Goal: Task Accomplishment & Management: Manage account settings

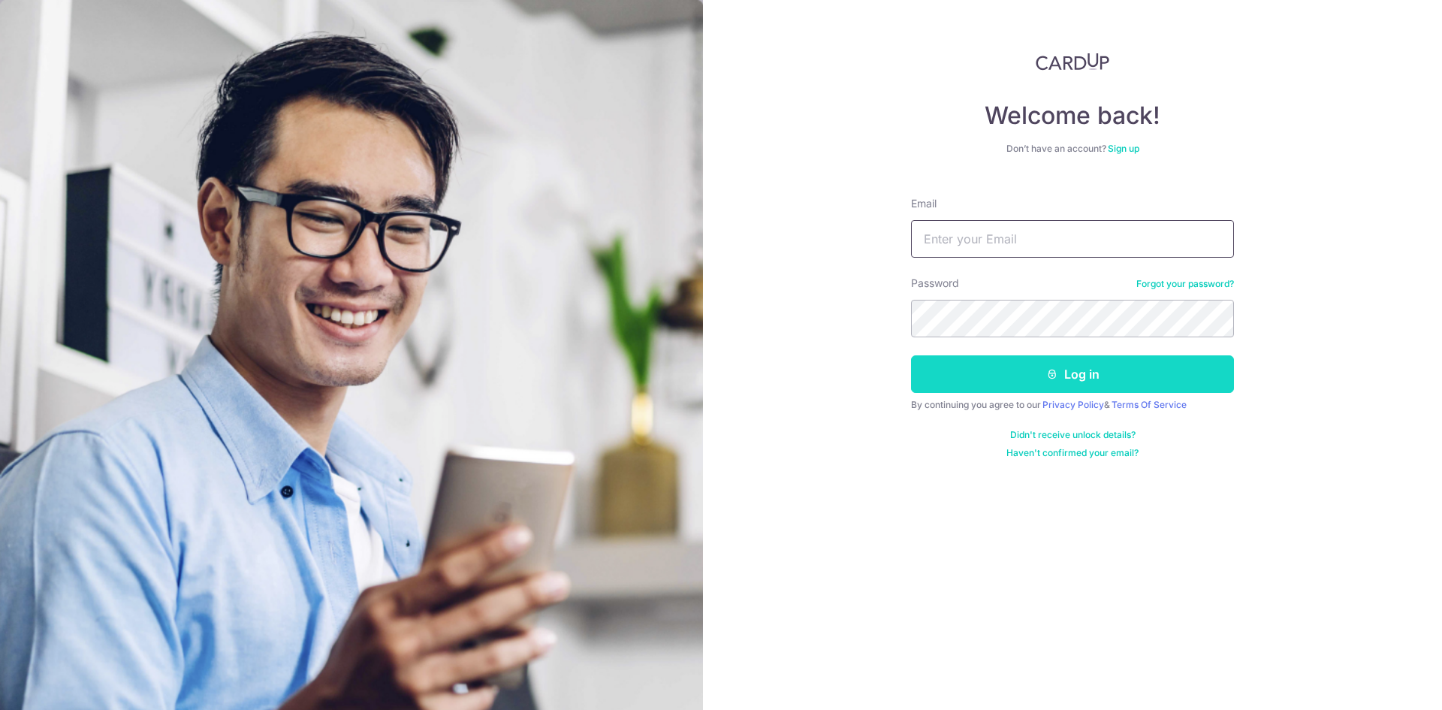
type input "[EMAIL_ADDRESS][DOMAIN_NAME]"
click at [1025, 387] on button "Log in" at bounding box center [1072, 374] width 323 height 38
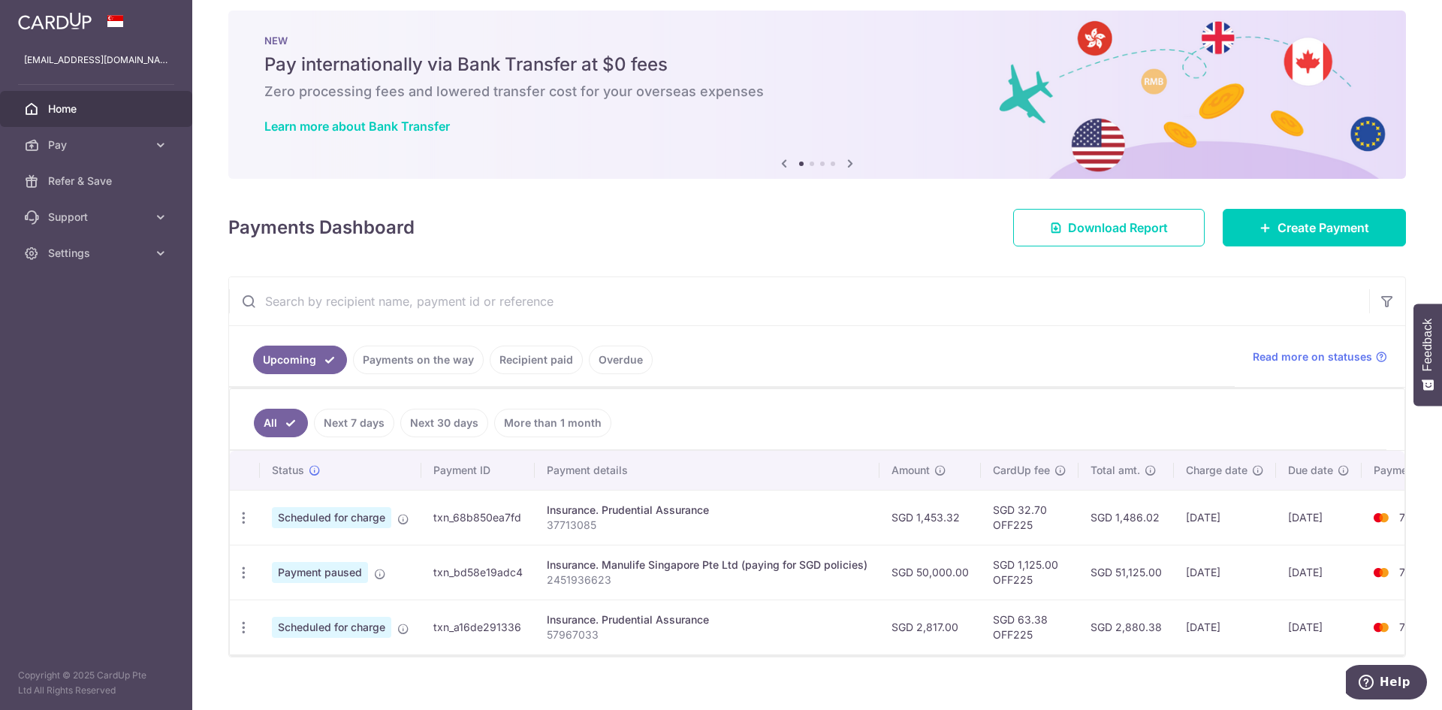
scroll to position [39, 0]
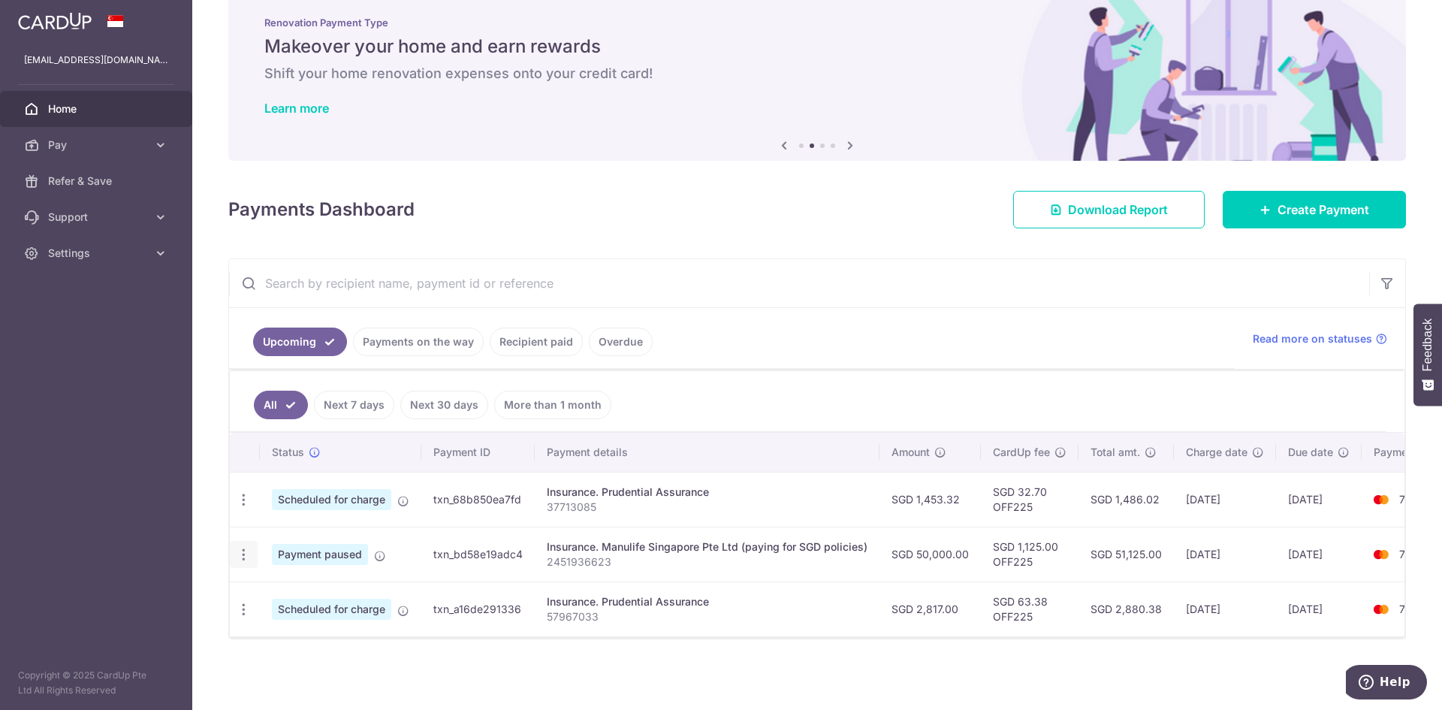
click at [238, 553] on icon "button" at bounding box center [244, 555] width 16 height 16
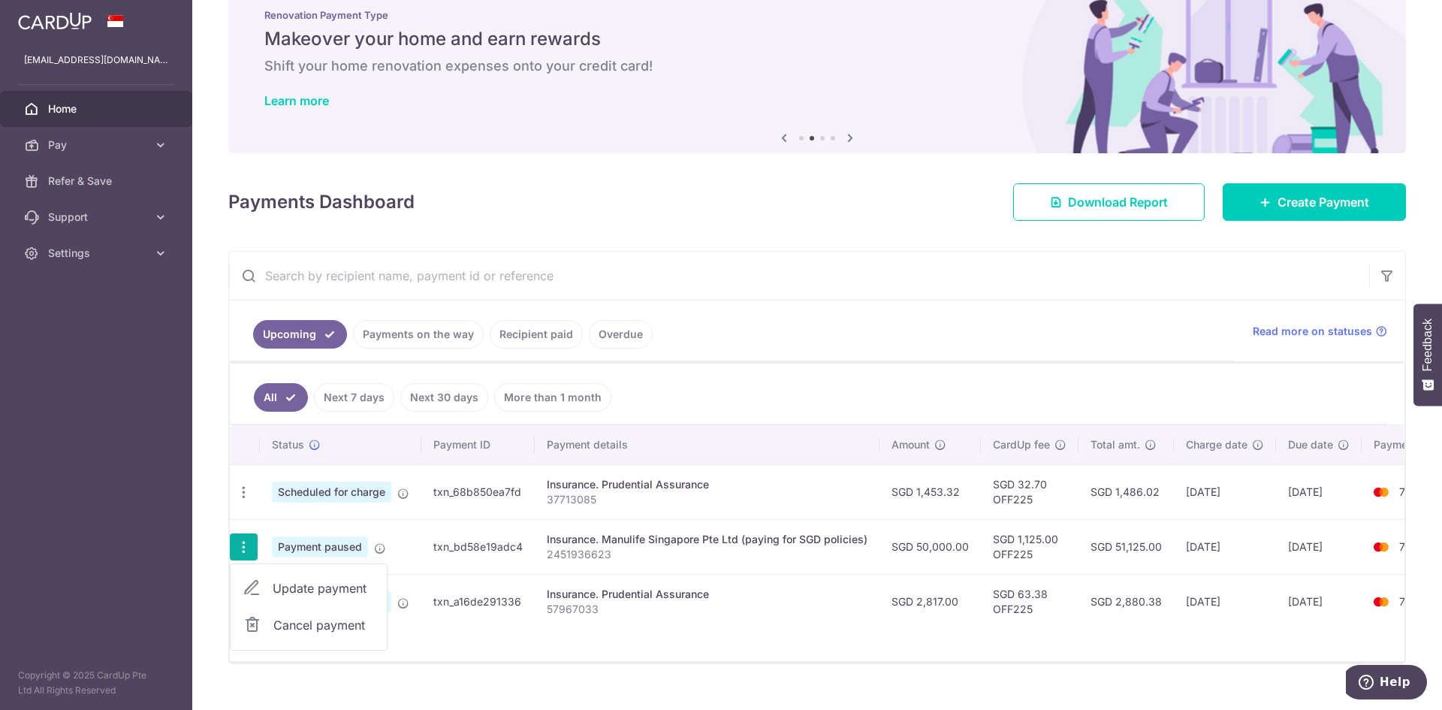
click at [336, 595] on span "Update payment" at bounding box center [324, 588] width 102 height 18
radio input "true"
type input "50,000.00"
type input "[DATE]"
type input "2451936623"
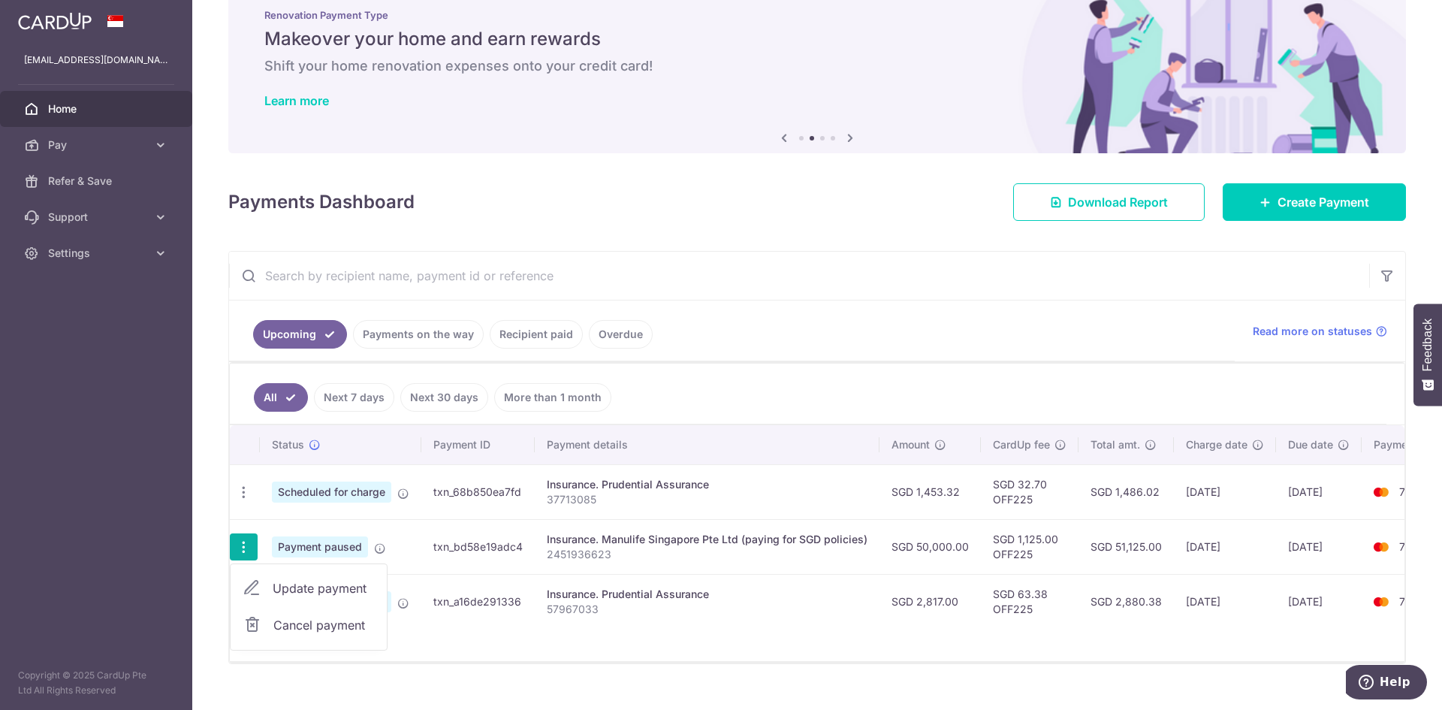
type input "OFF225"
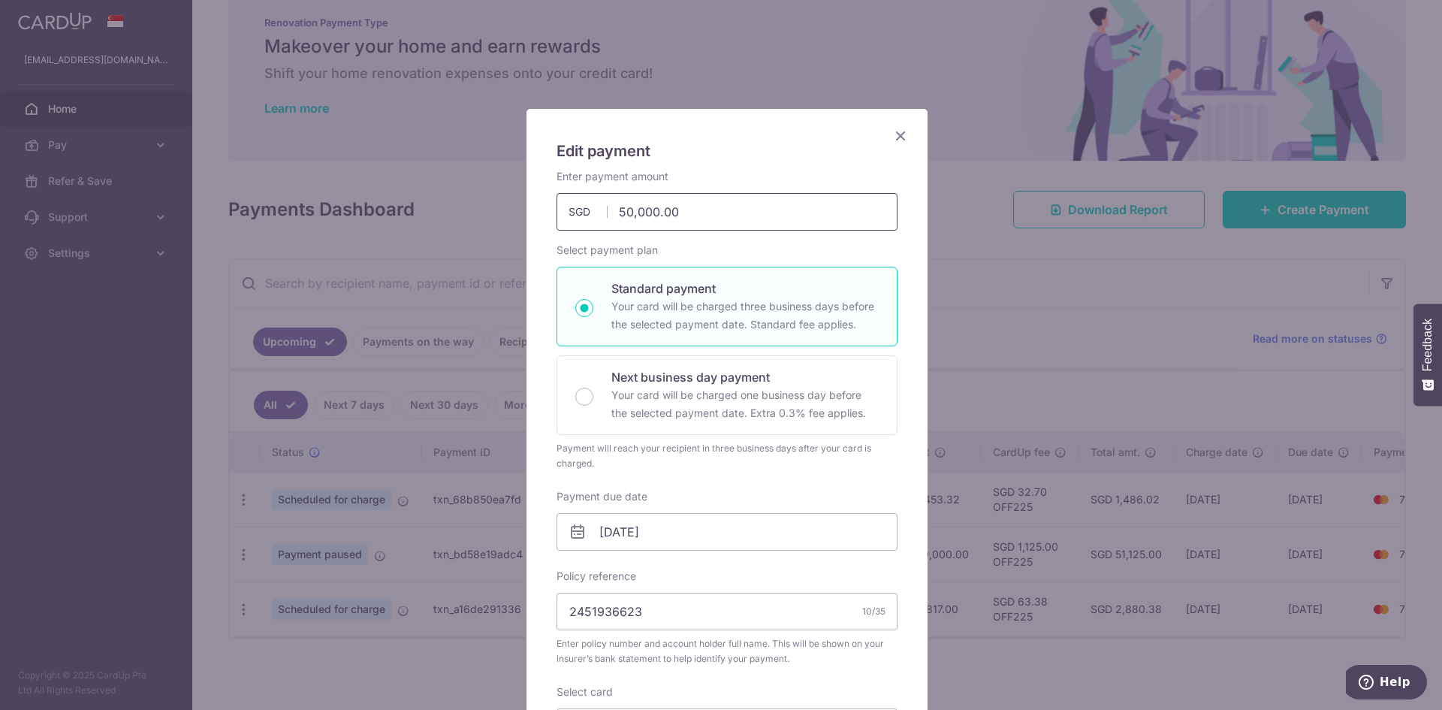
click at [627, 214] on input "50,000.00" at bounding box center [727, 212] width 341 height 38
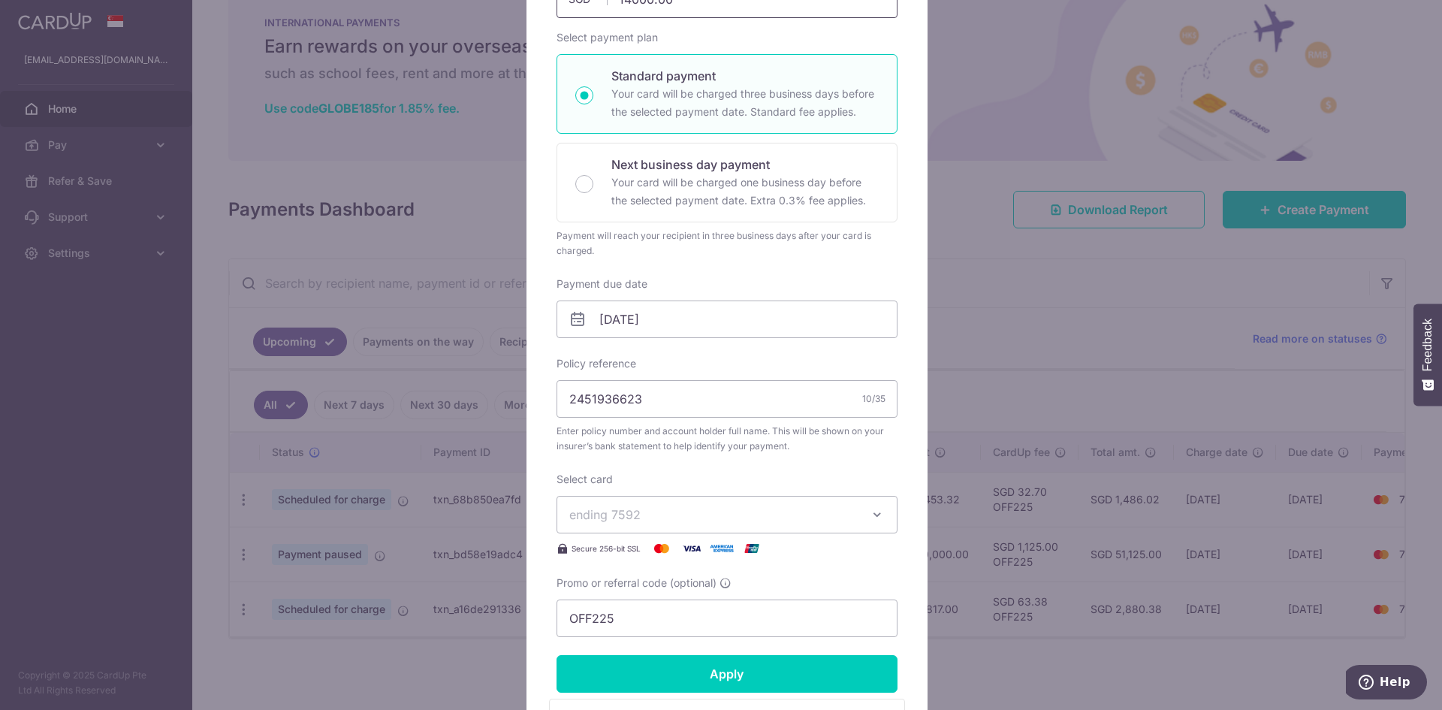
scroll to position [225, 0]
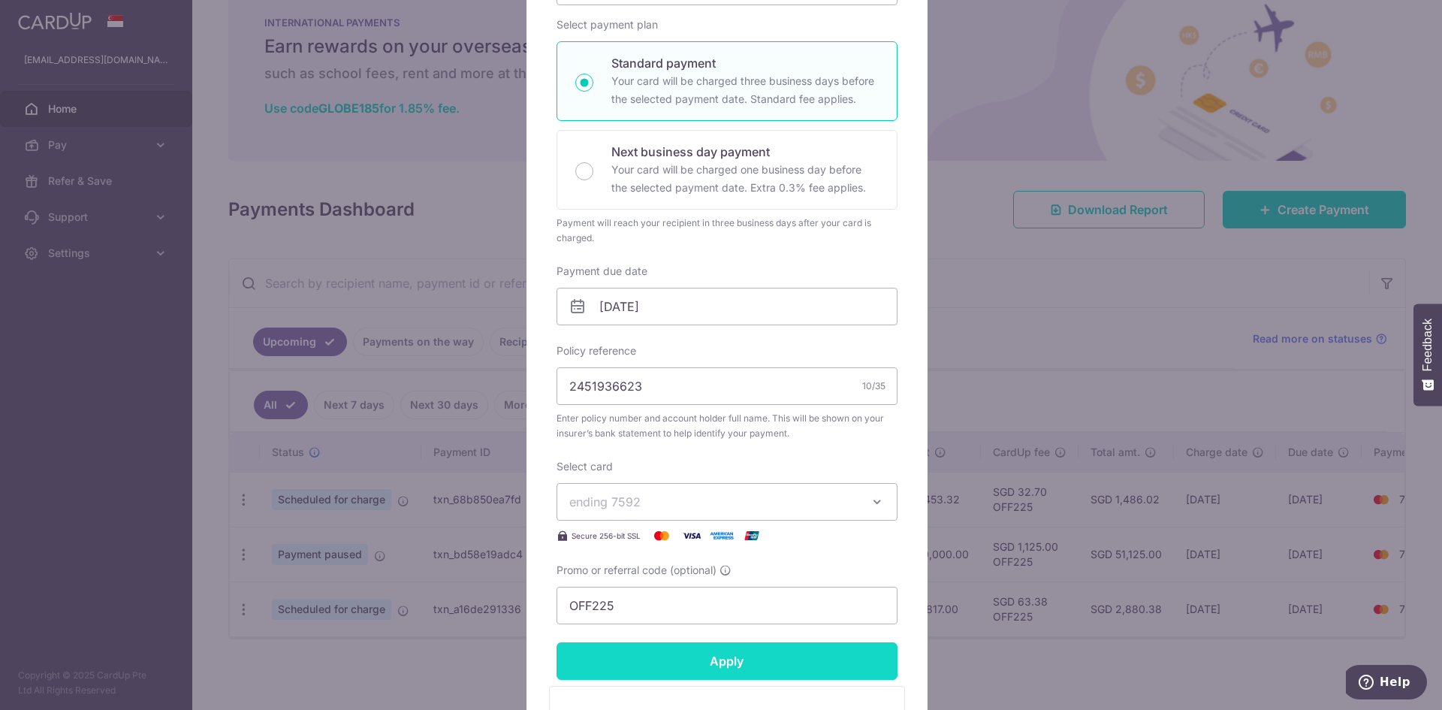
type input "14,000.00"
click at [689, 663] on input "Apply" at bounding box center [727, 661] width 341 height 38
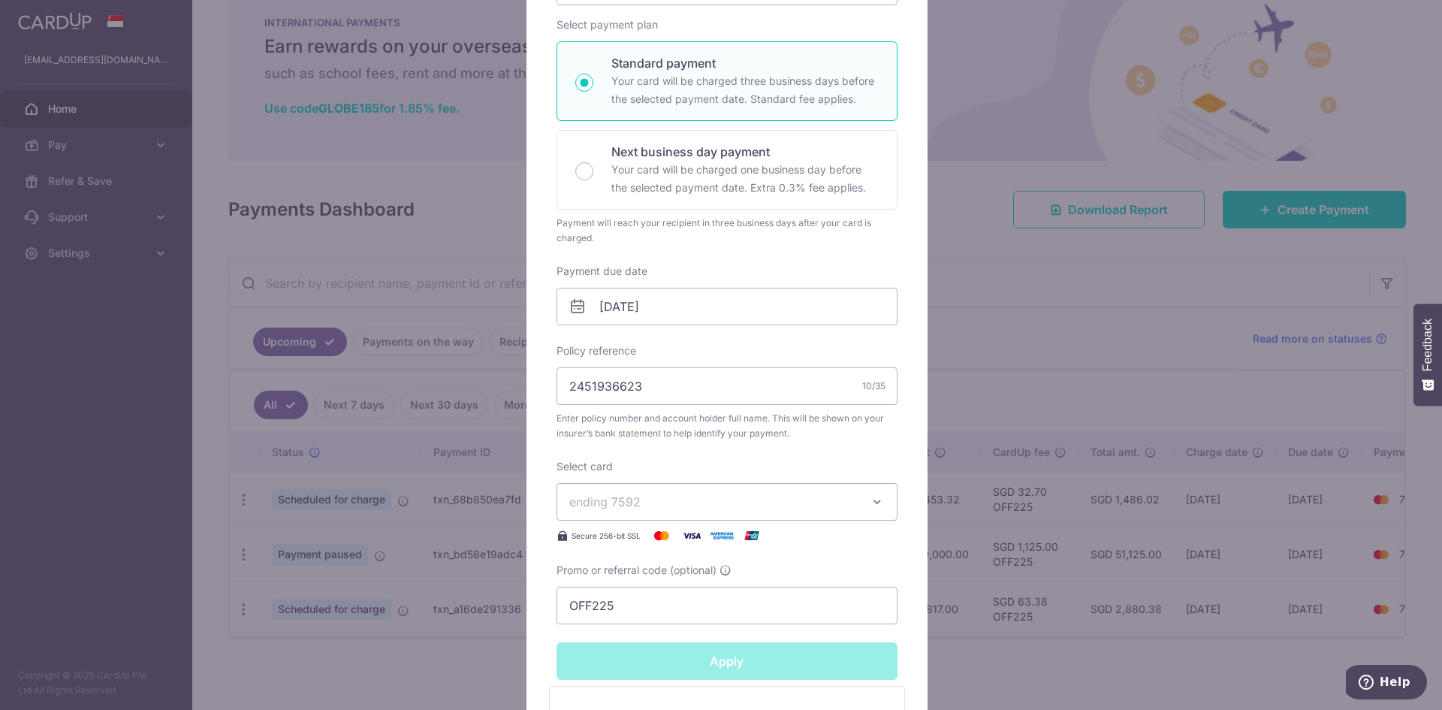
type input "Successfully Applied"
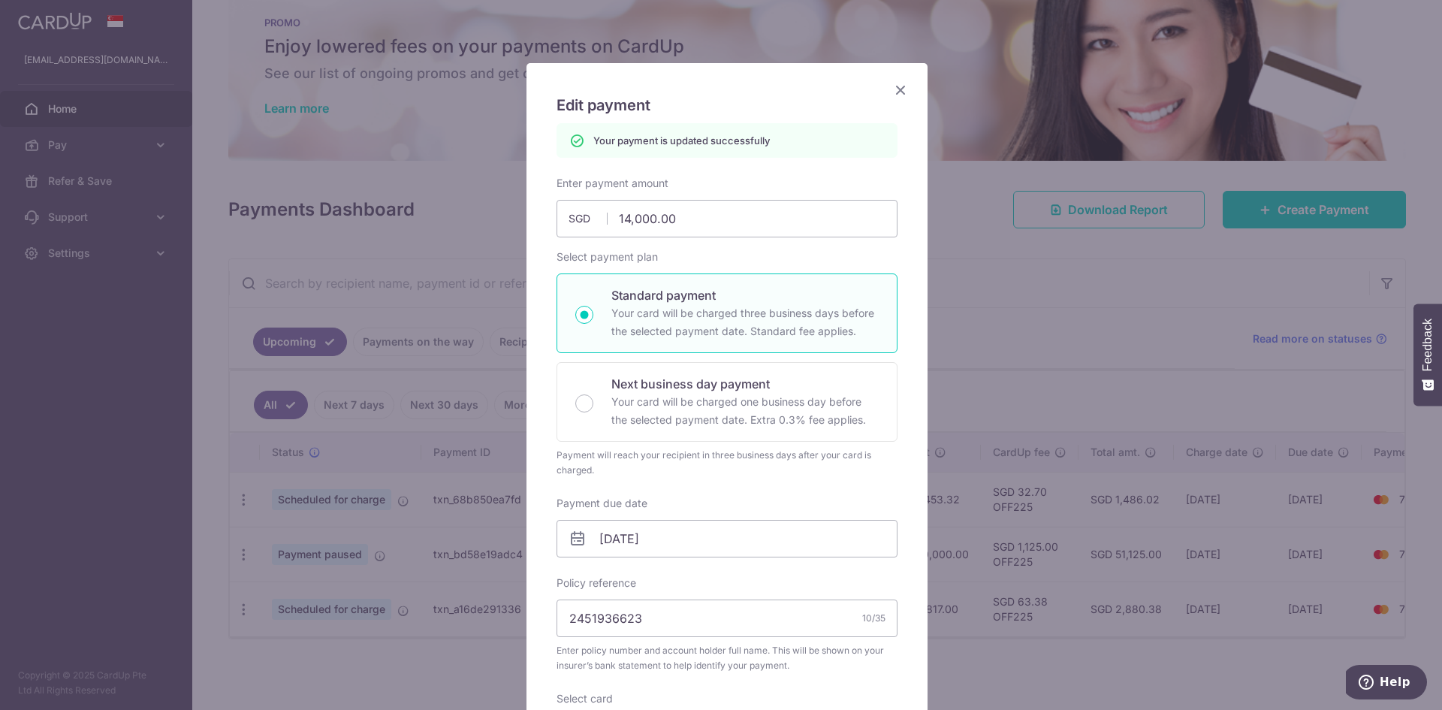
scroll to position [0, 0]
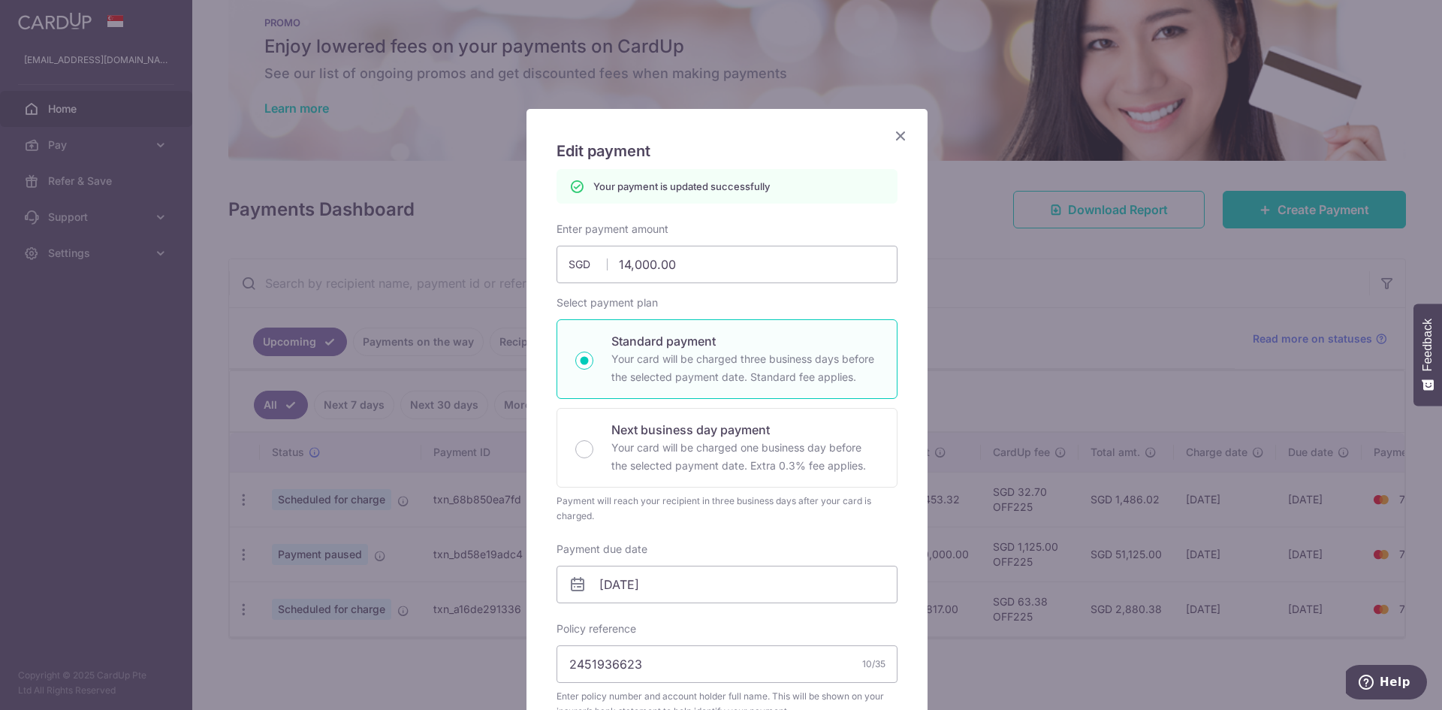
click at [892, 138] on icon "Close" at bounding box center [901, 135] width 18 height 19
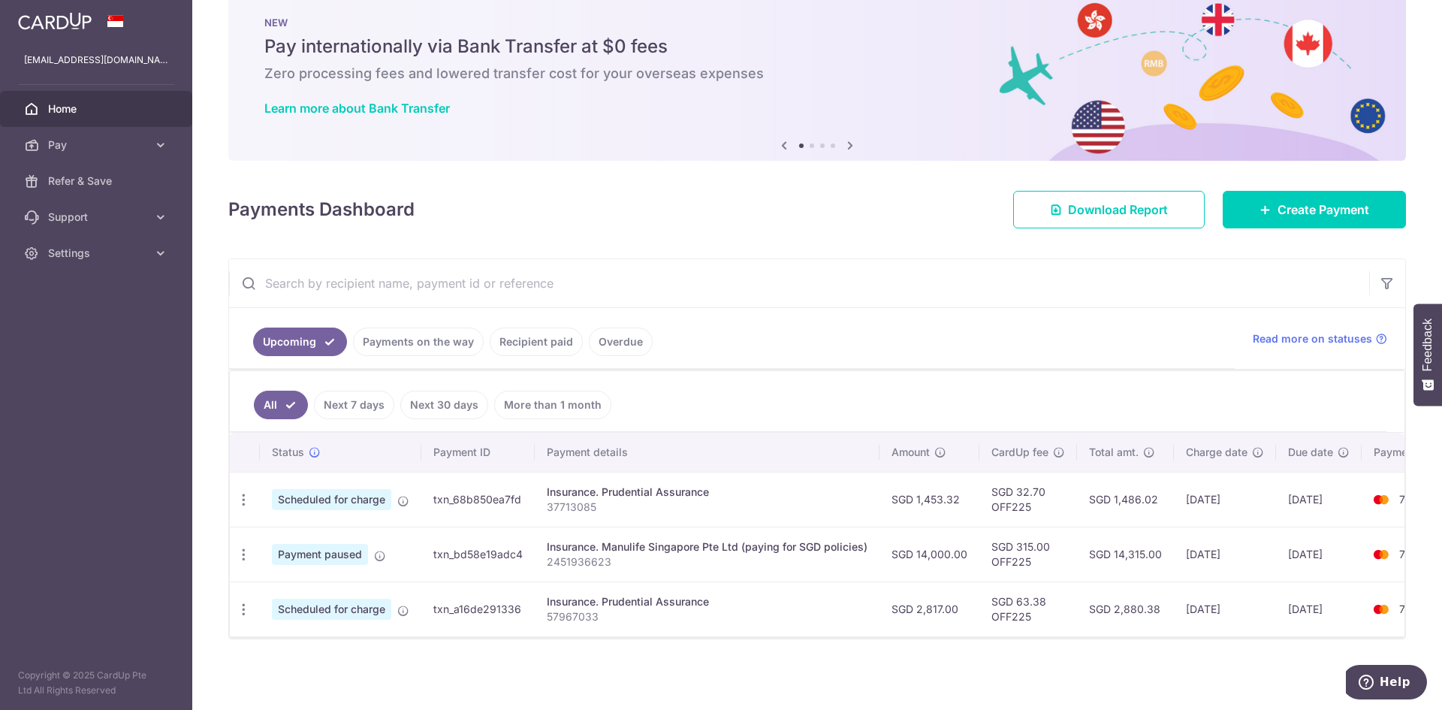
scroll to position [39, 0]
